Goal: Task Accomplishment & Management: Manage account settings

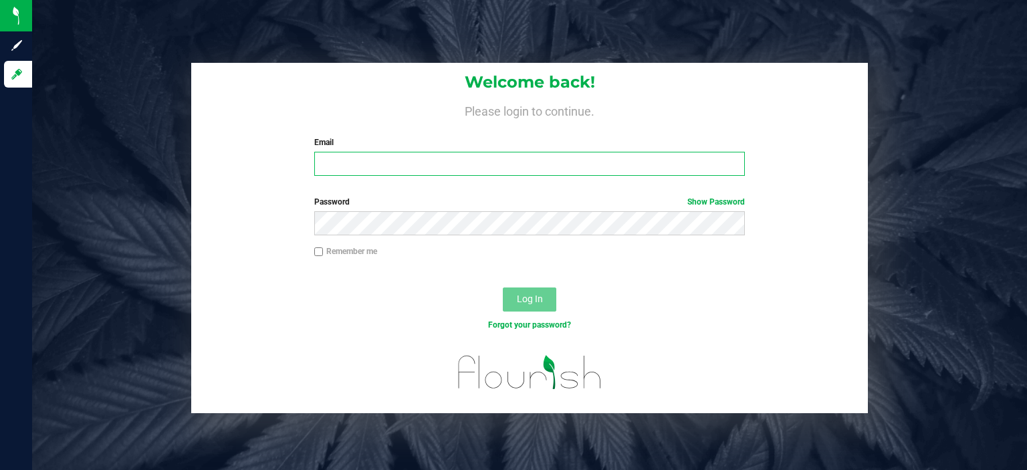
type input "[EMAIL_ADDRESS][DOMAIN_NAME]"
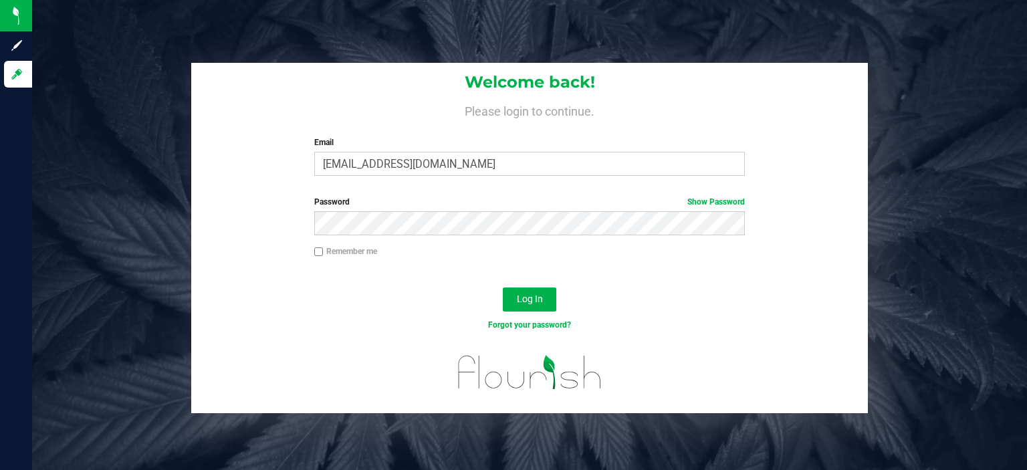
click at [302, 312] on div "Log In" at bounding box center [529, 303] width 676 height 45
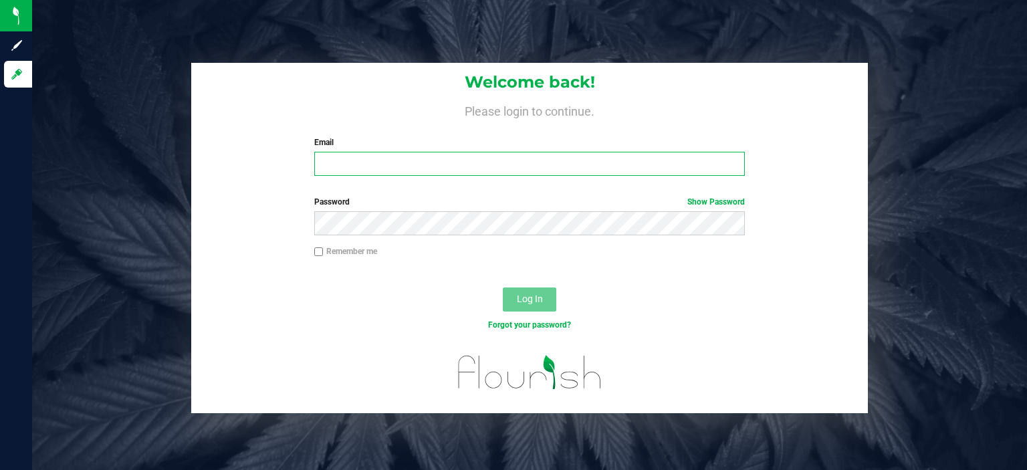
type input "[EMAIL_ADDRESS][DOMAIN_NAME]"
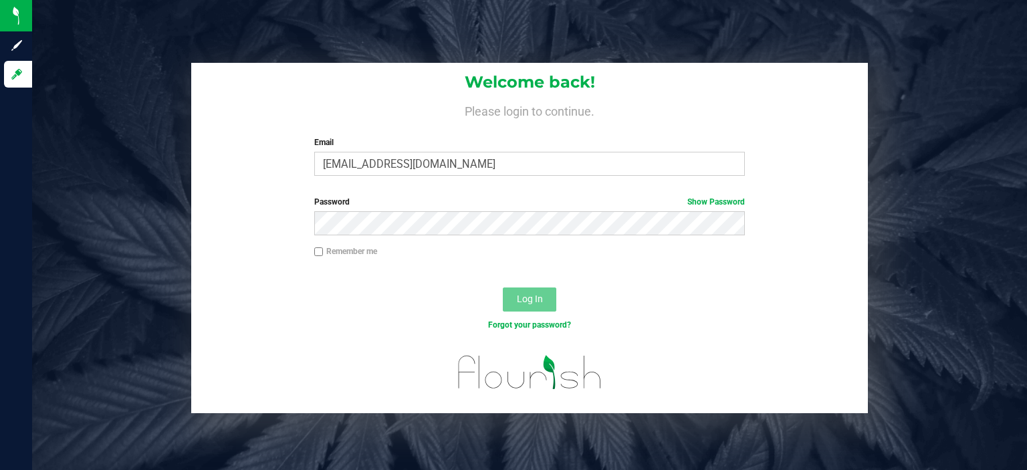
click at [532, 301] on span "Log In" at bounding box center [530, 298] width 26 height 11
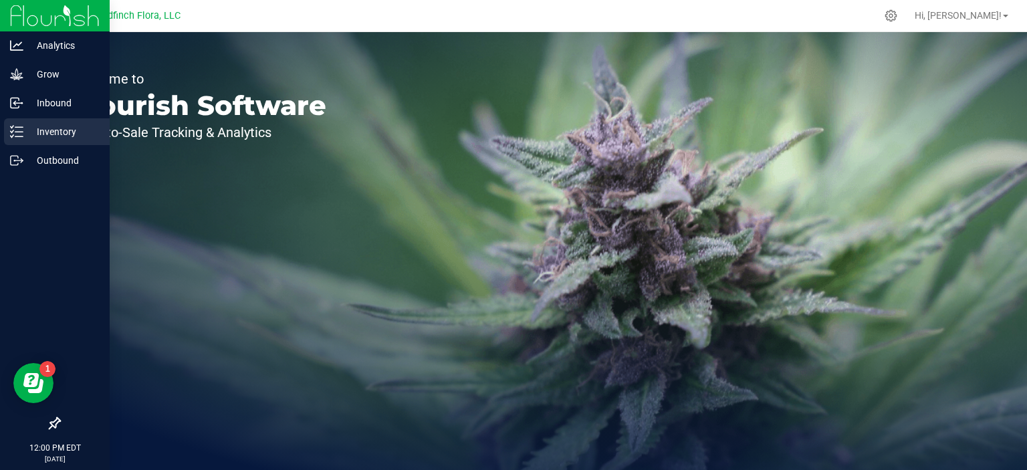
click at [22, 130] on icon at bounding box center [16, 131] width 13 height 13
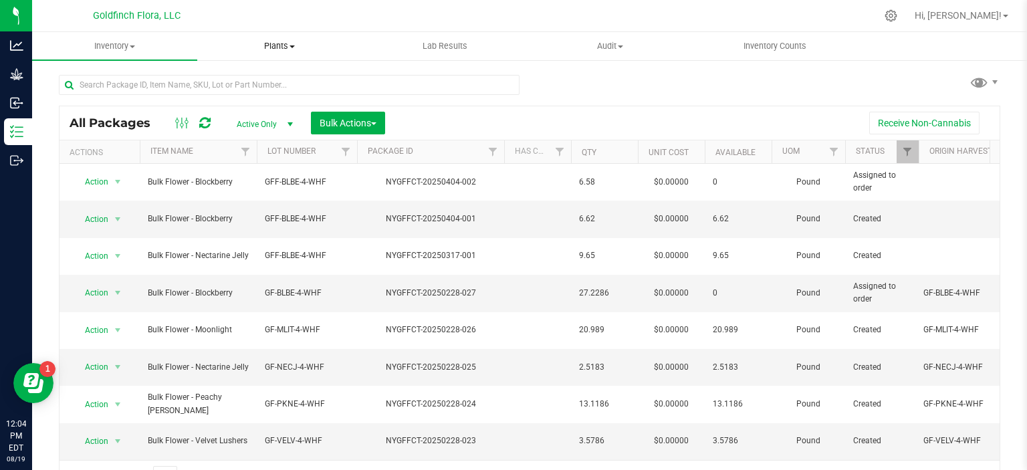
click at [295, 45] on span at bounding box center [291, 46] width 5 height 3
click at [222, 80] on span "All plants" at bounding box center [235, 80] width 77 height 11
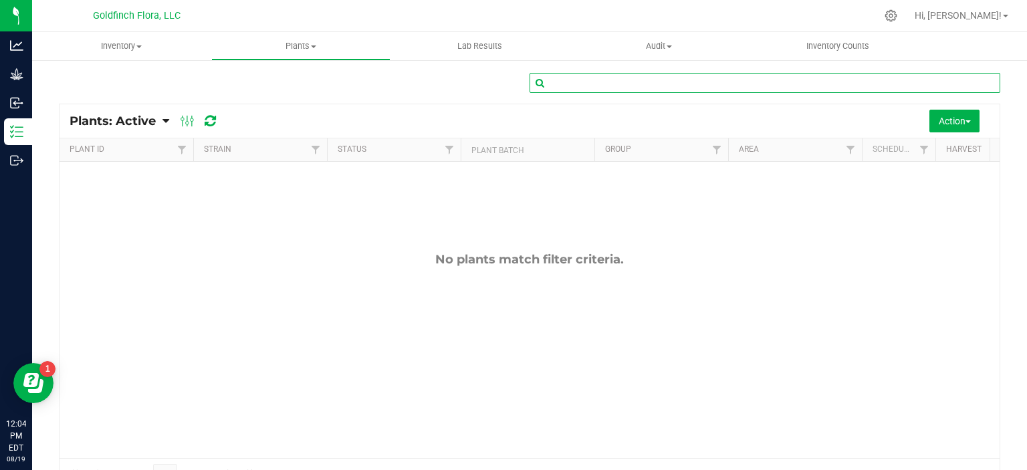
click at [788, 88] on input "text" at bounding box center [764, 83] width 471 height 20
type input "blockberry"
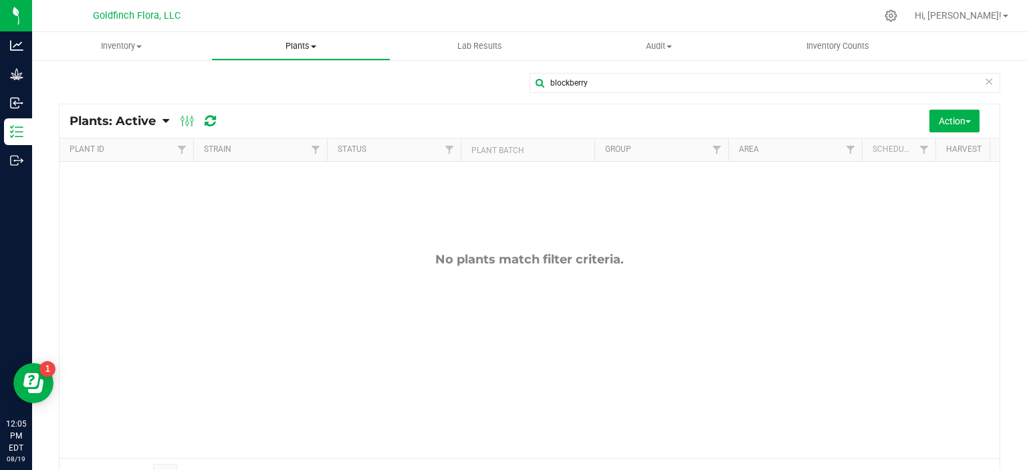
click at [314, 44] on span "Plants" at bounding box center [301, 46] width 178 height 12
click at [255, 77] on span "All plants" at bounding box center [249, 80] width 77 height 11
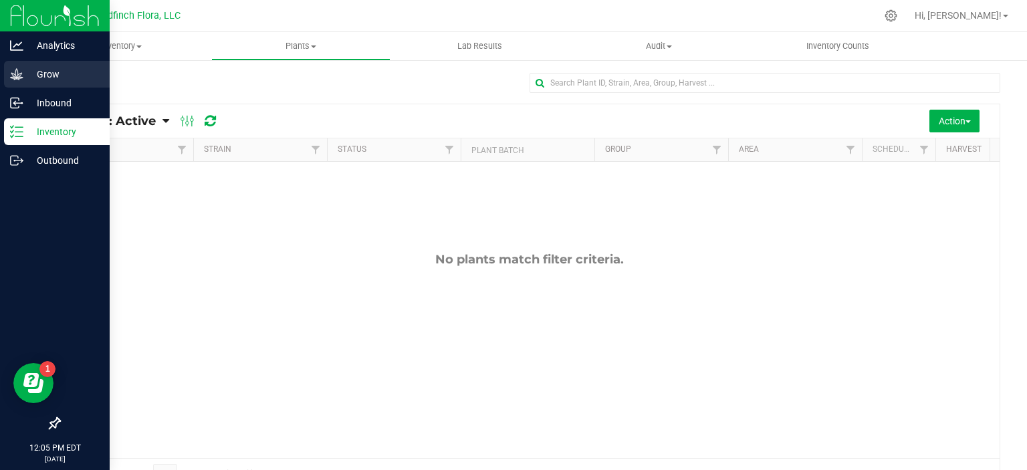
click at [17, 76] on icon at bounding box center [16, 73] width 13 height 11
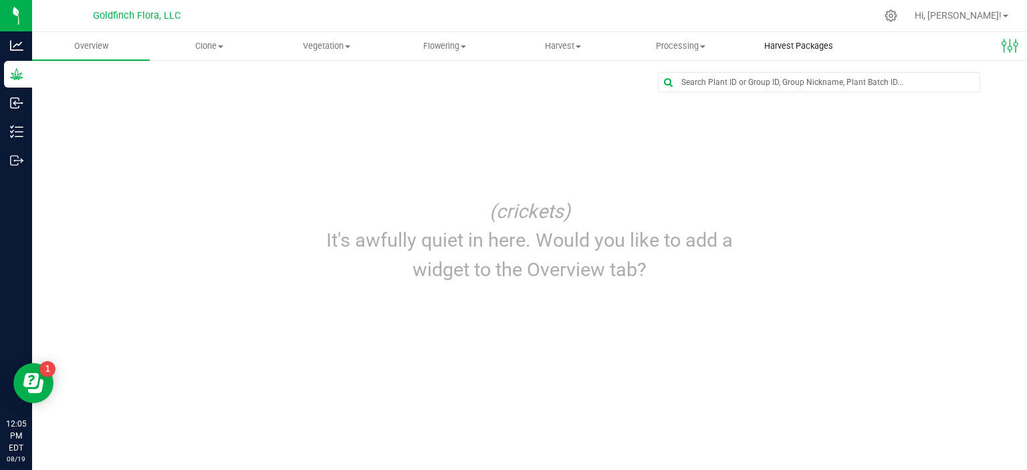
click at [805, 47] on span "Harvest Packages" at bounding box center [798, 46] width 105 height 12
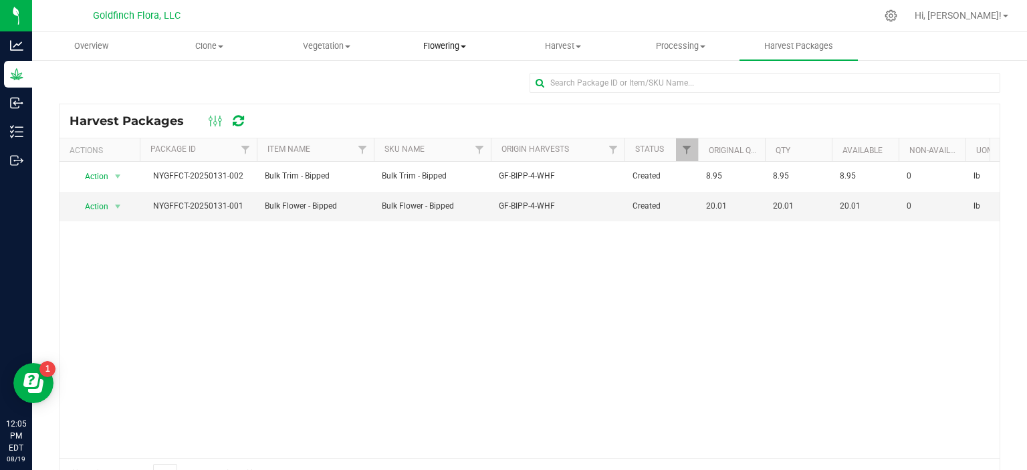
click at [450, 45] on span "Flowering" at bounding box center [444, 46] width 116 height 12
click at [455, 113] on span "Flowering plants" at bounding box center [440, 112] width 108 height 11
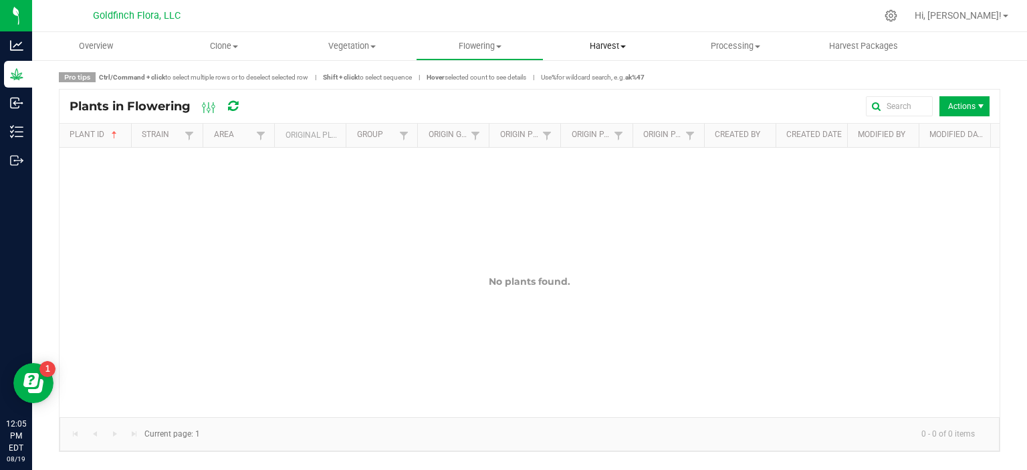
click at [628, 43] on span "Harvest" at bounding box center [607, 46] width 126 height 12
click at [861, 47] on span "Harvest Packages" at bounding box center [863, 46] width 105 height 12
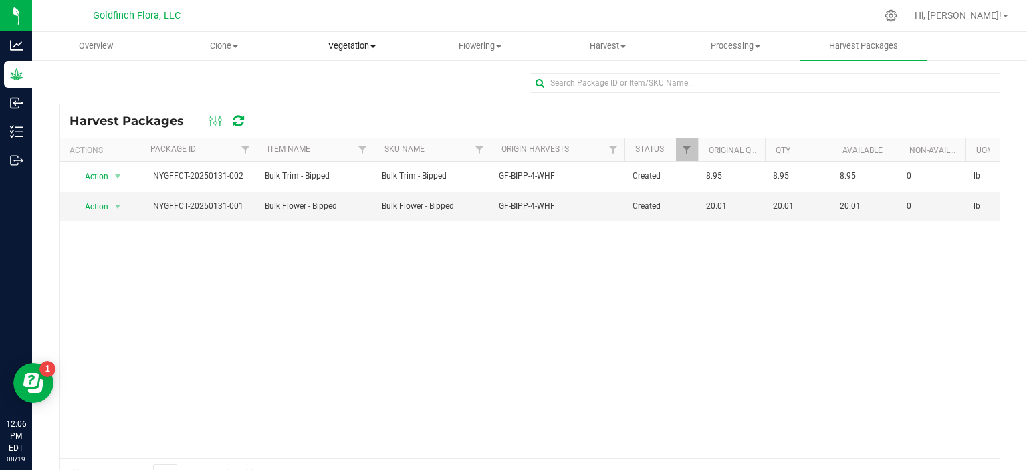
click at [369, 45] on span "Vegetation" at bounding box center [352, 46] width 126 height 12
click at [351, 248] on div "Action Action Adjust qty Create lab sample Lock package Mark as sample Print pa…" at bounding box center [529, 310] width 940 height 296
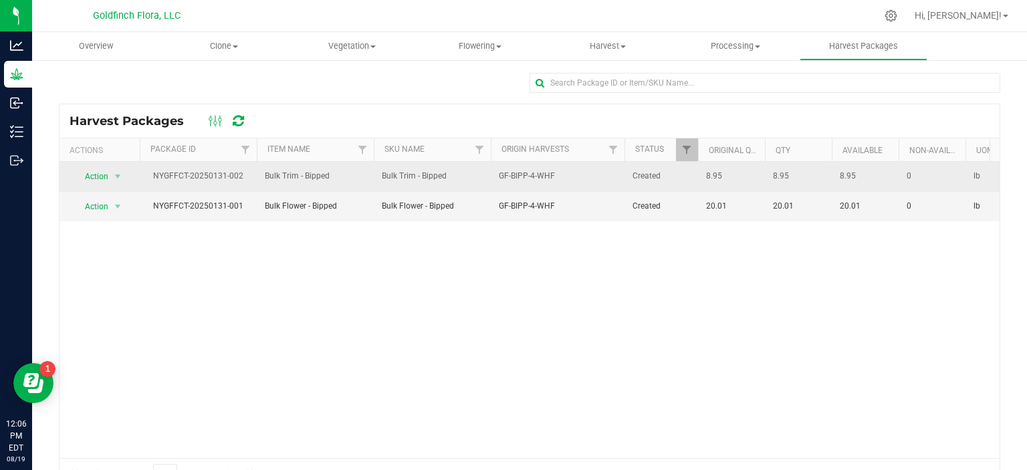
click at [176, 175] on div "NYGFFCT-20250131-002" at bounding box center [198, 176] width 121 height 13
click at [99, 175] on span "Action" at bounding box center [91, 176] width 36 height 19
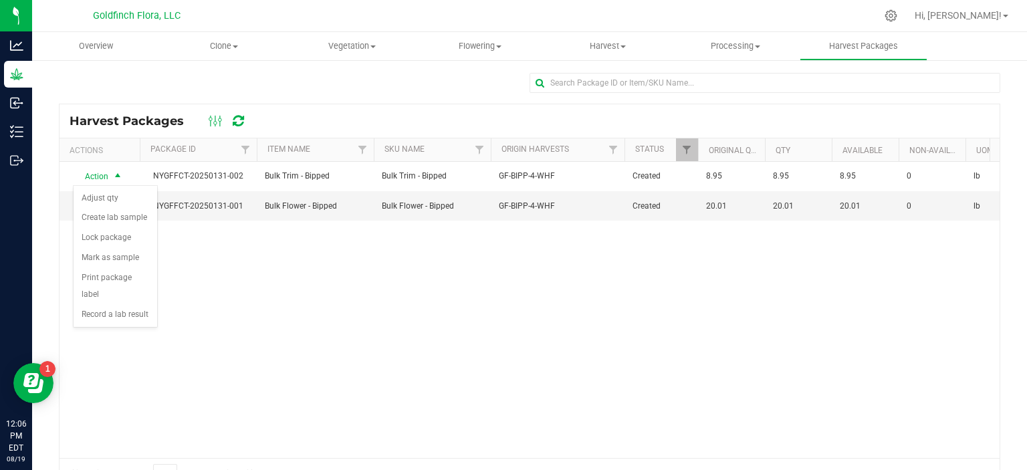
click at [289, 295] on div "Action Action Adjust qty Create lab sample Lock package Mark as sample Print pa…" at bounding box center [529, 310] width 940 height 296
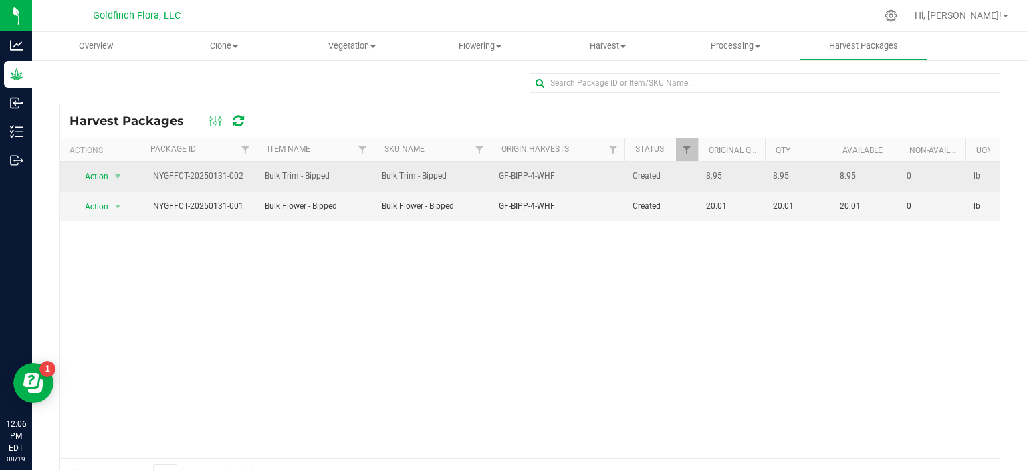
click at [444, 173] on span "Bulk Trim - Bipped" at bounding box center [432, 176] width 101 height 13
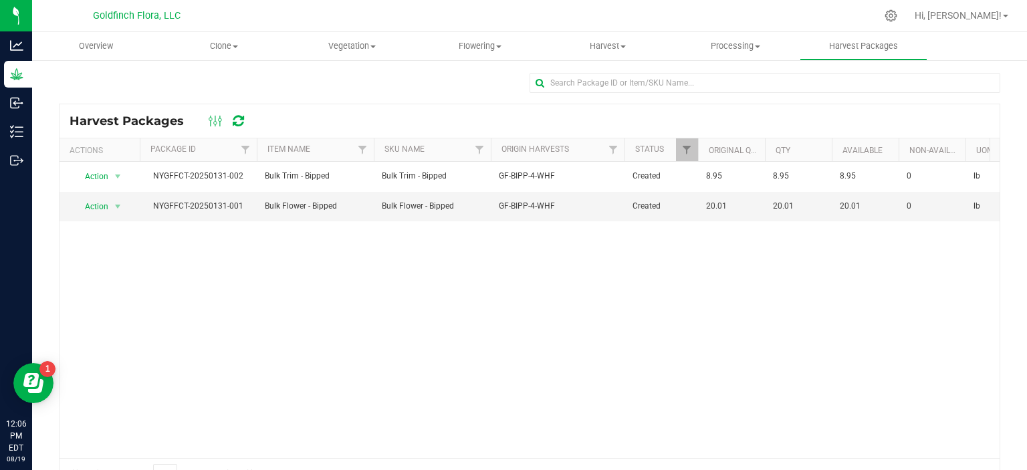
click at [245, 273] on div "Action Action Adjust qty Create lab sample Lock package Mark as sample Print pa…" at bounding box center [529, 310] width 940 height 296
click at [898, 15] on icon at bounding box center [891, 16] width 14 height 14
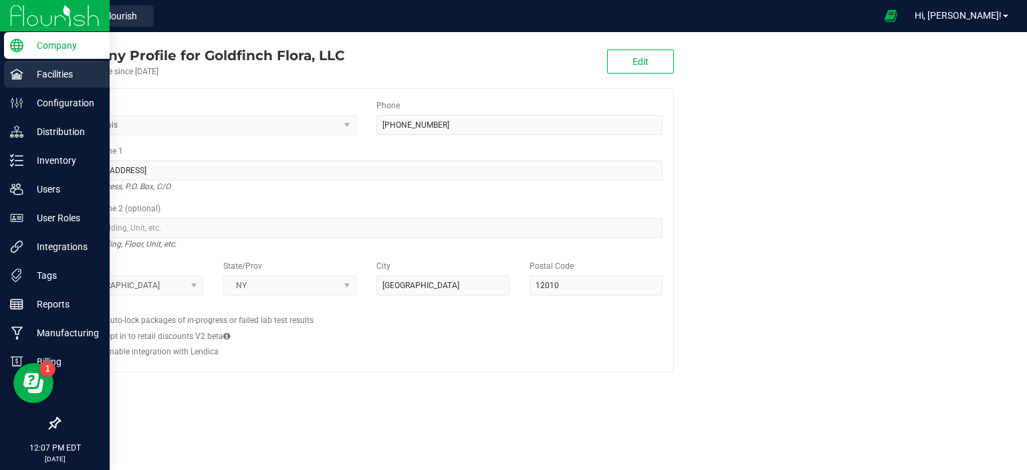
click at [33, 66] on p "Facilities" at bounding box center [63, 74] width 80 height 16
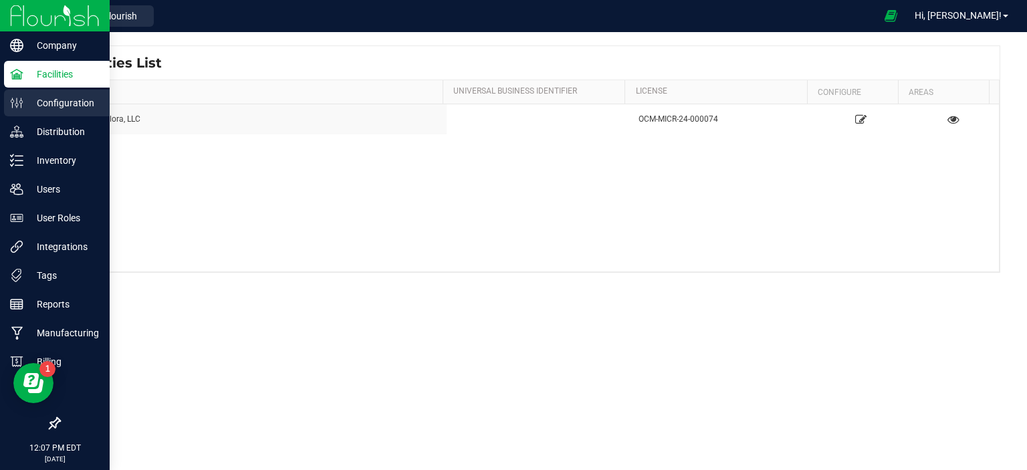
click at [36, 101] on p "Configuration" at bounding box center [63, 103] width 80 height 16
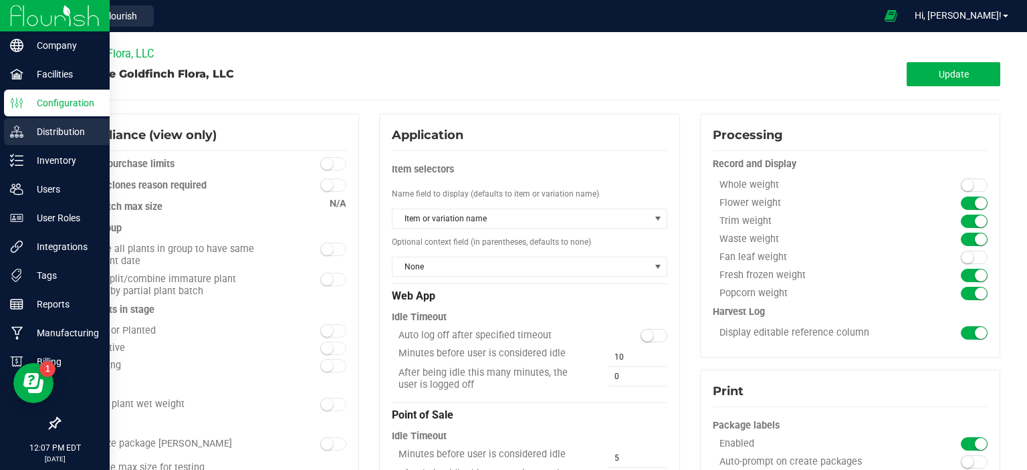
click at [21, 128] on icon at bounding box center [16, 131] width 13 height 13
click at [49, 130] on p "Distribution" at bounding box center [63, 132] width 80 height 16
click at [17, 129] on icon at bounding box center [16, 131] width 13 height 13
click at [45, 158] on p "Inventory" at bounding box center [63, 160] width 80 height 16
click at [53, 157] on p "Inventory" at bounding box center [63, 160] width 80 height 16
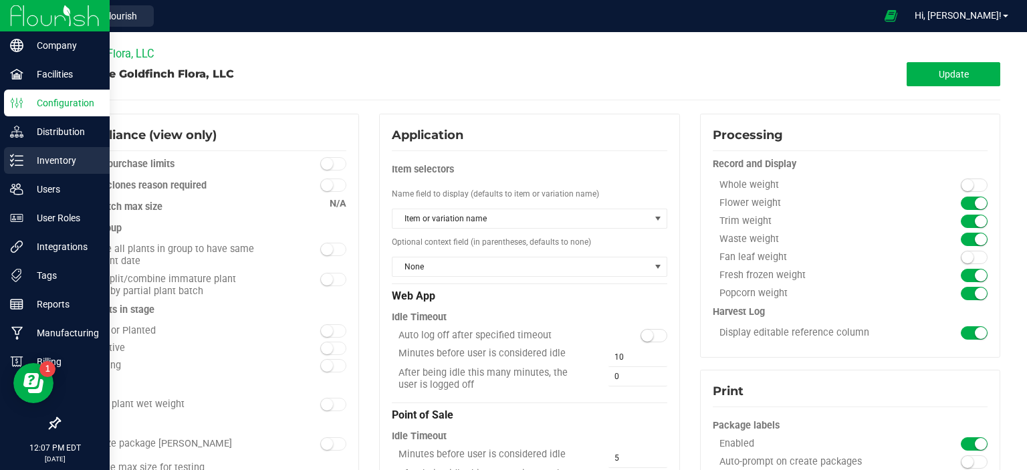
click at [16, 156] on line at bounding box center [18, 156] width 7 height 0
click at [56, 158] on p "Inventory" at bounding box center [63, 160] width 80 height 16
click at [13, 157] on icon at bounding box center [16, 160] width 13 height 13
click at [16, 69] on icon at bounding box center [16, 74] width 13 height 13
